Goal: Complete application form: Complete application form

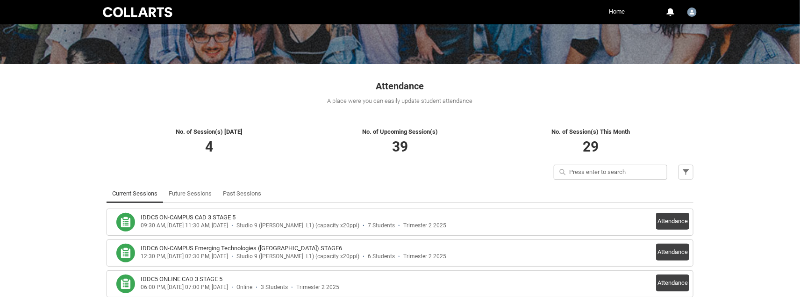
scroll to position [120, 0]
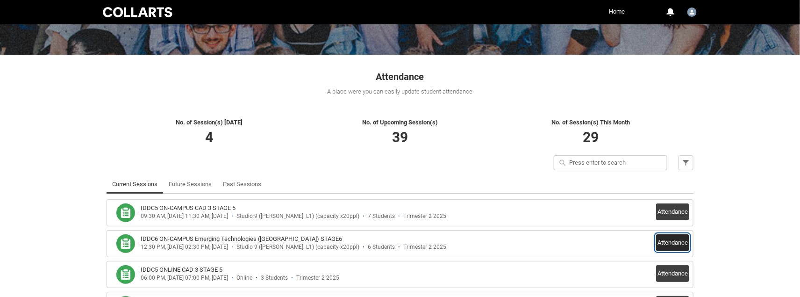
click at [668, 239] on button "Attendance" at bounding box center [672, 242] width 33 height 17
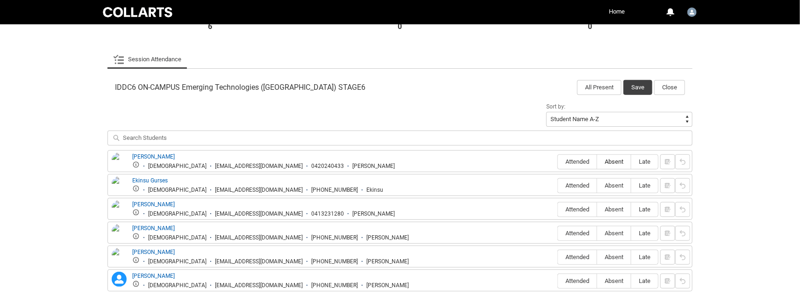
scroll to position [260, 0]
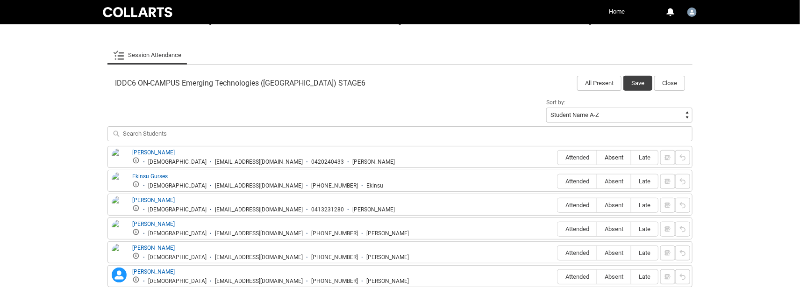
click at [615, 162] on label "Absent" at bounding box center [614, 157] width 34 height 14
click at [597, 157] on input "Absent" at bounding box center [597, 157] width 0 height 0
type lightning-radio-group "Absent"
radio input "true"
click at [619, 185] on span "Absent" at bounding box center [614, 181] width 34 height 7
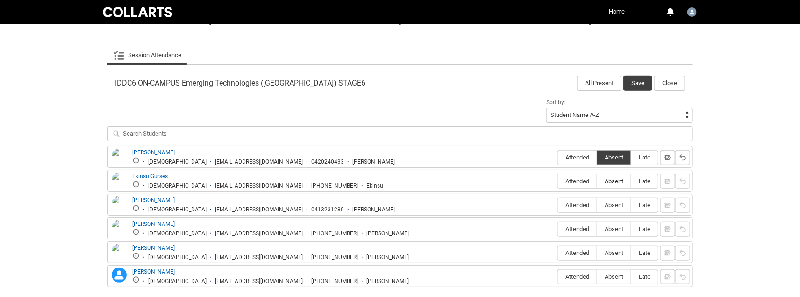
click at [597, 181] on input "Absent" at bounding box center [597, 181] width 0 height 0
type lightning-radio-group "Absent"
radio input "true"
drag, startPoint x: 615, startPoint y: 204, endPoint x: 618, endPoint y: 221, distance: 17.1
click at [615, 204] on span "Absent" at bounding box center [614, 204] width 34 height 7
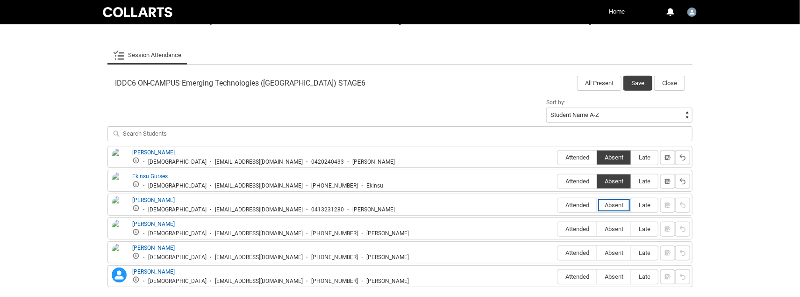
click at [597, 205] on input "Absent" at bounding box center [597, 205] width 0 height 0
type lightning-radio-group "Absent"
radio input "true"
click at [617, 224] on label "Absent" at bounding box center [614, 229] width 34 height 14
click at [597, 229] on input "Absent" at bounding box center [597, 229] width 0 height 0
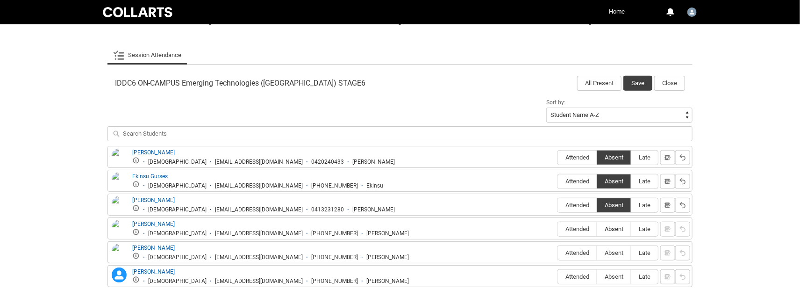
type lightning-radio-group "Absent"
radio input "true"
click at [620, 248] on label "Absent" at bounding box center [614, 253] width 34 height 14
click at [597, 252] on input "Absent" at bounding box center [597, 252] width 0 height 0
type lightning-radio-group "Absent"
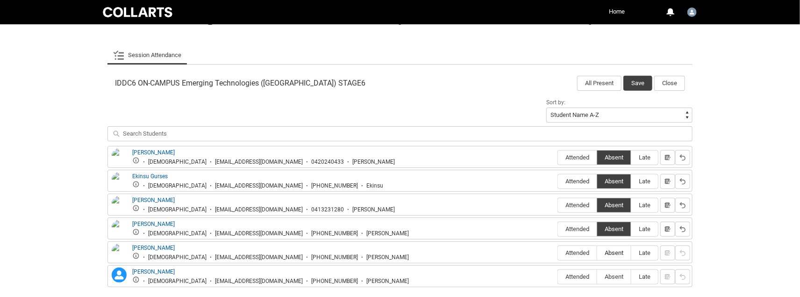
radio input "true"
click at [619, 272] on label "Absent" at bounding box center [614, 277] width 34 height 14
click at [597, 276] on input "Absent" at bounding box center [597, 276] width 0 height 0
type lightning-radio-group "Absent"
radio input "true"
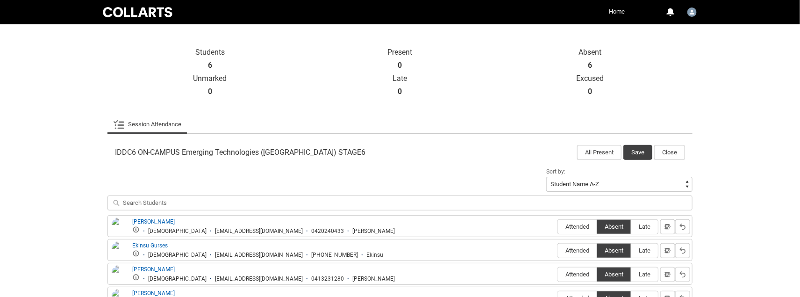
scroll to position [189, 0]
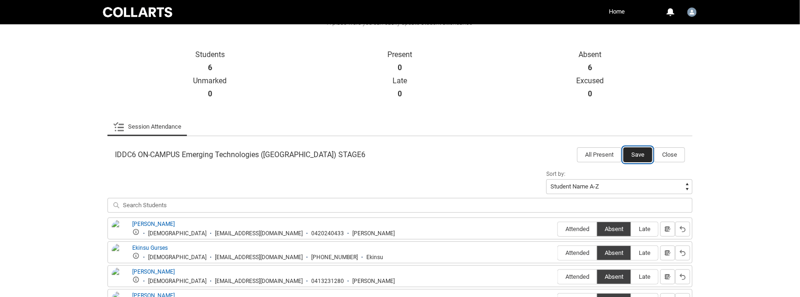
click at [640, 152] on button "Save" at bounding box center [637, 154] width 29 height 15
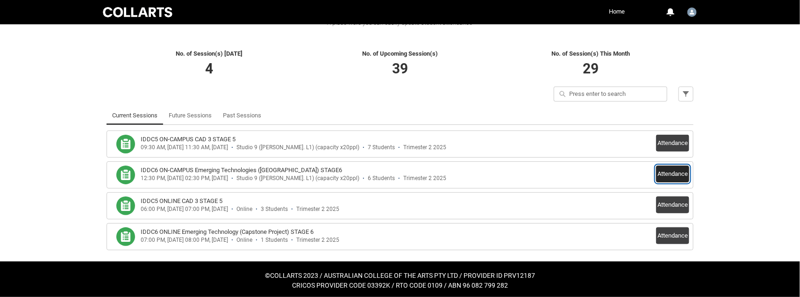
click at [671, 177] on button "Attendance" at bounding box center [672, 173] width 33 height 17
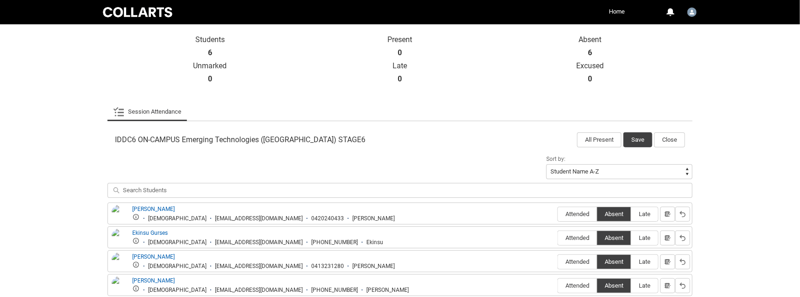
scroll to position [212, 0]
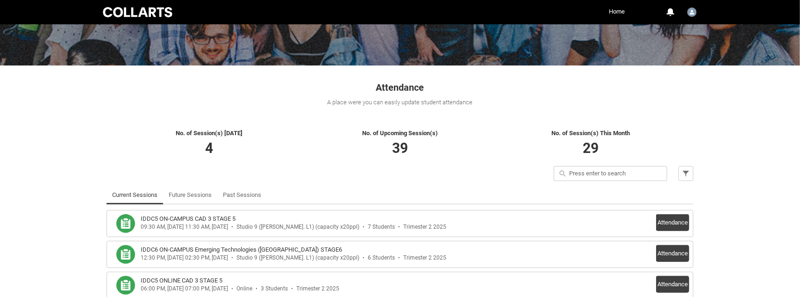
scroll to position [164, 0]
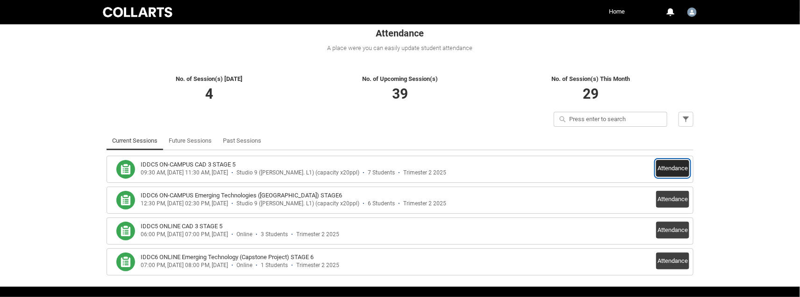
click at [677, 164] on button "Attendance" at bounding box center [672, 168] width 33 height 17
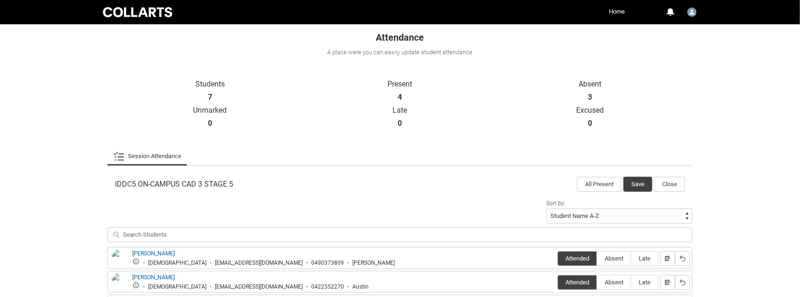
scroll to position [216, 0]
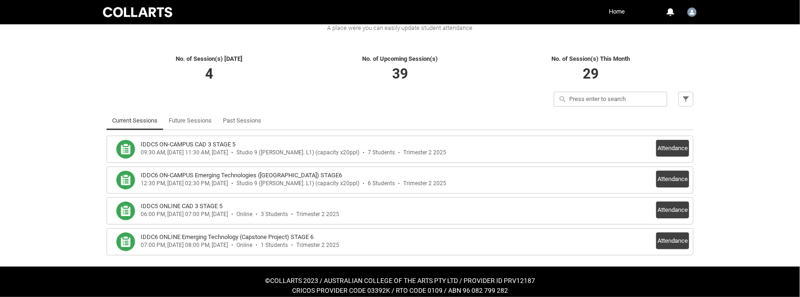
scroll to position [187, 0]
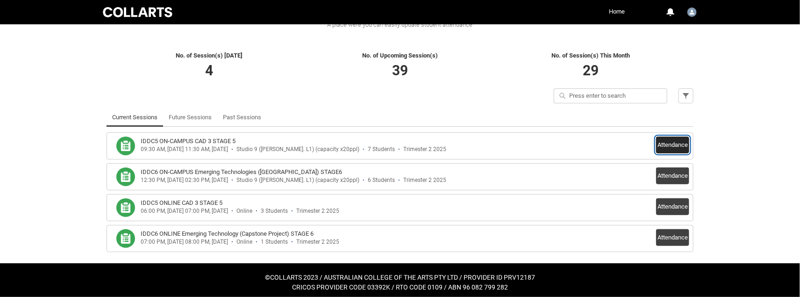
click at [664, 146] on button "Attendance" at bounding box center [672, 144] width 33 height 17
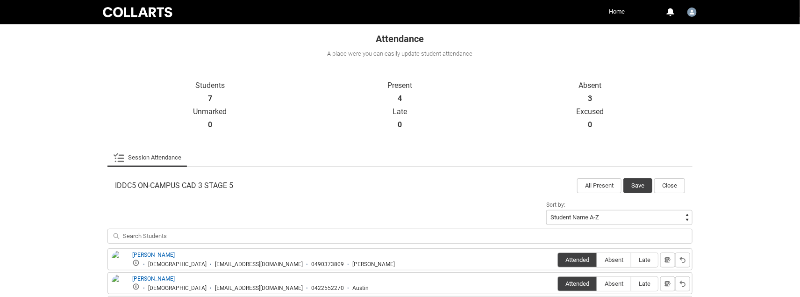
scroll to position [169, 0]
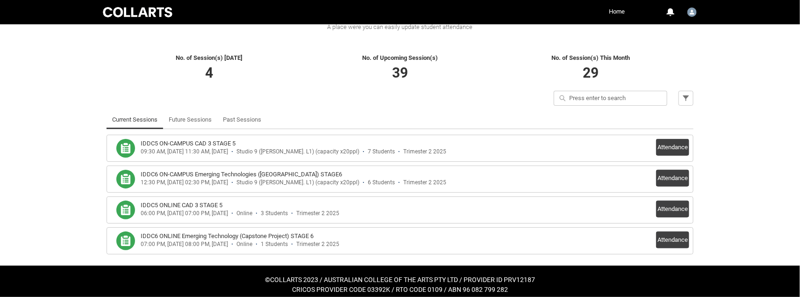
scroll to position [191, 0]
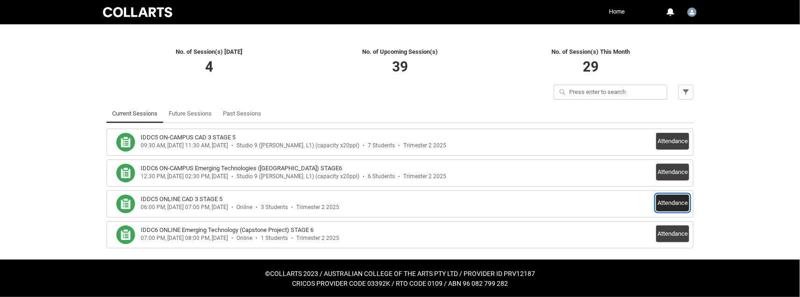
click at [674, 201] on button "Attendance" at bounding box center [672, 202] width 33 height 17
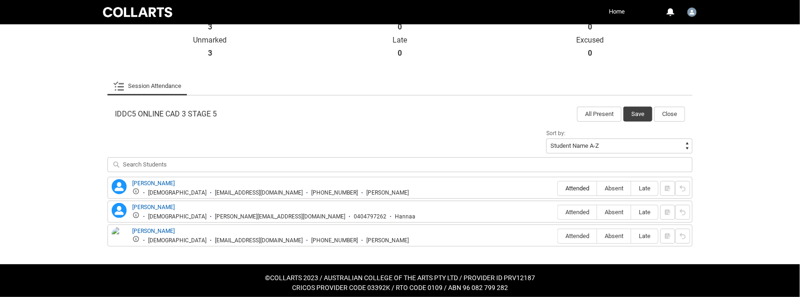
scroll to position [234, 0]
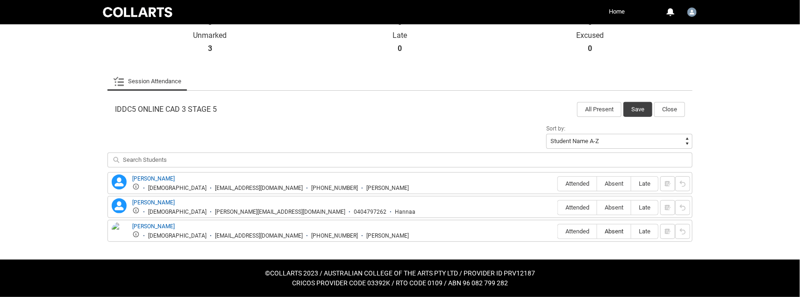
click at [615, 228] on span "Absent" at bounding box center [614, 231] width 34 height 7
click at [597, 231] on input "Absent" at bounding box center [597, 231] width 0 height 0
type lightning-radio-group "Absent"
radio input "true"
click at [588, 207] on span "Attended" at bounding box center [577, 207] width 39 height 7
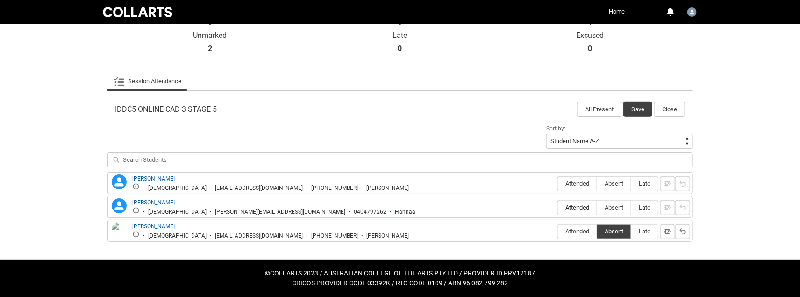
click at [558, 207] on input "Attended" at bounding box center [558, 207] width 0 height 0
type lightning-radio-group "Attended"
radio input "true"
click at [615, 183] on span "Absent" at bounding box center [614, 183] width 34 height 7
click at [597, 183] on input "Absent" at bounding box center [597, 183] width 0 height 0
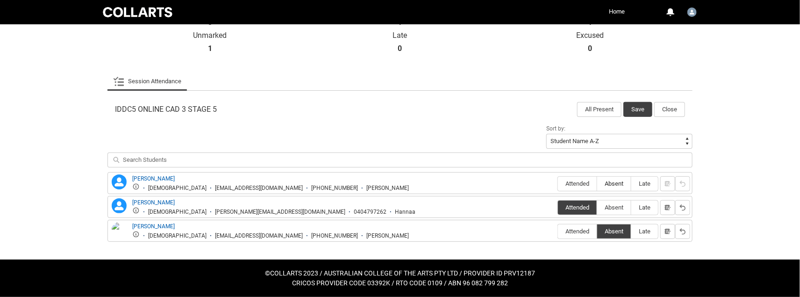
type lightning-radio-group "Absent"
radio input "true"
click at [636, 107] on button "Save" at bounding box center [637, 109] width 29 height 15
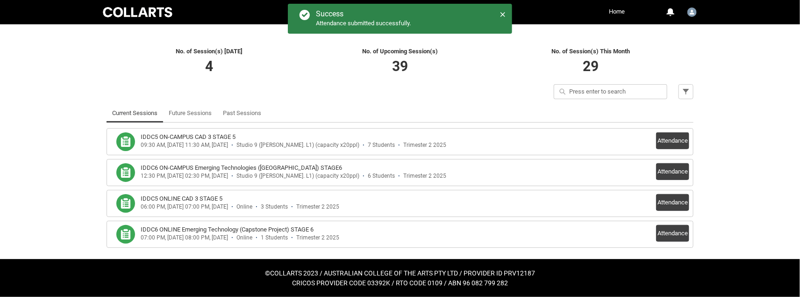
scroll to position [191, 0]
